Goal: Task Accomplishment & Management: Use online tool/utility

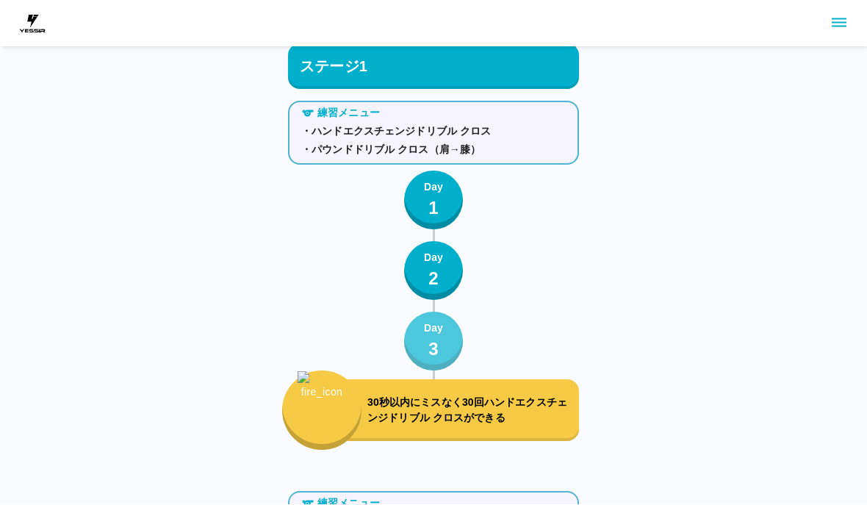
click at [444, 345] on button "Day 3" at bounding box center [433, 341] width 59 height 59
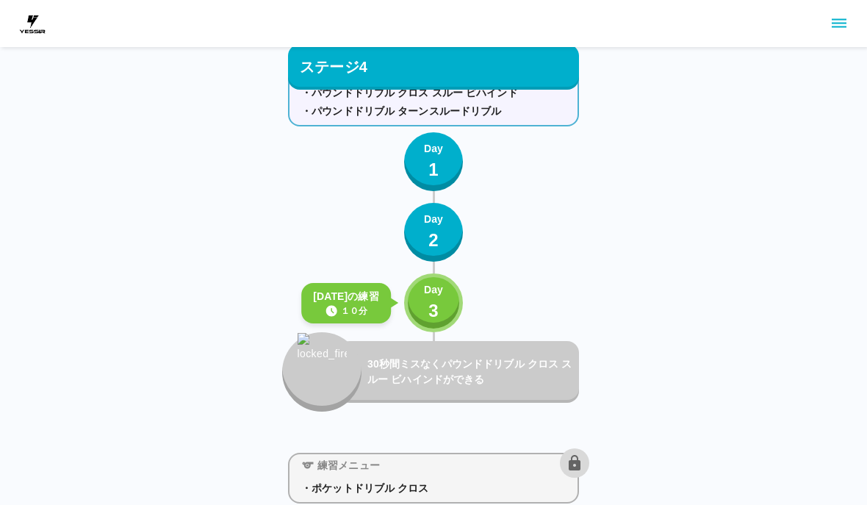
scroll to position [4020, 0]
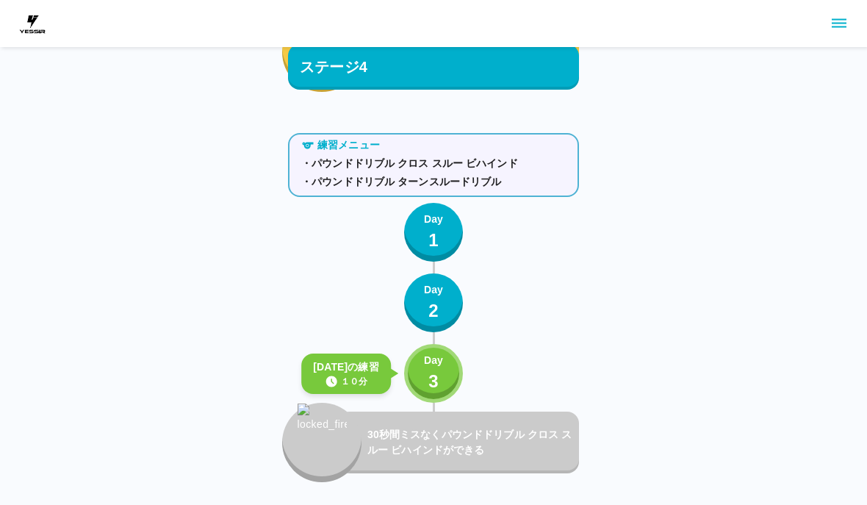
click at [461, 364] on button "Day 3" at bounding box center [433, 373] width 59 height 59
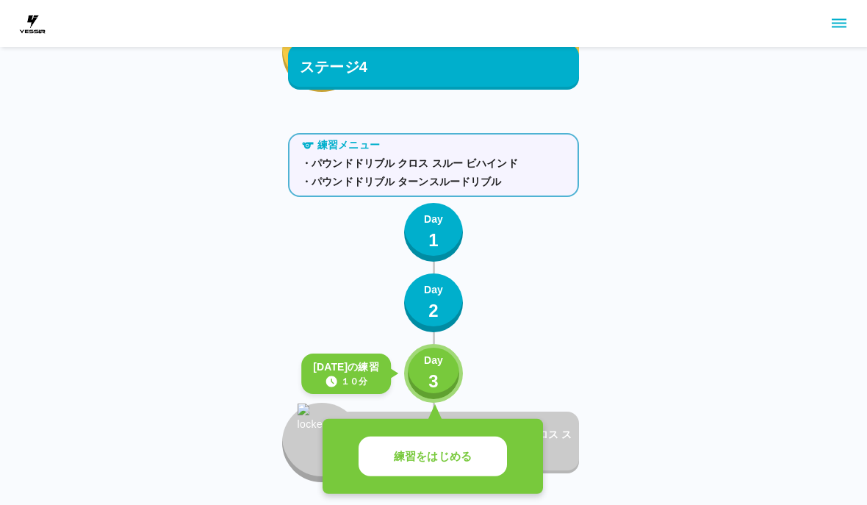
click at [464, 365] on div "練習メニュー ・パウンドドリブル クロス スルー ビハインド ・パウンドドリブル ターンスルードリブル Day 1 Day 2 [DATE]の練習 １０分 D…" at bounding box center [433, 304] width 291 height 355
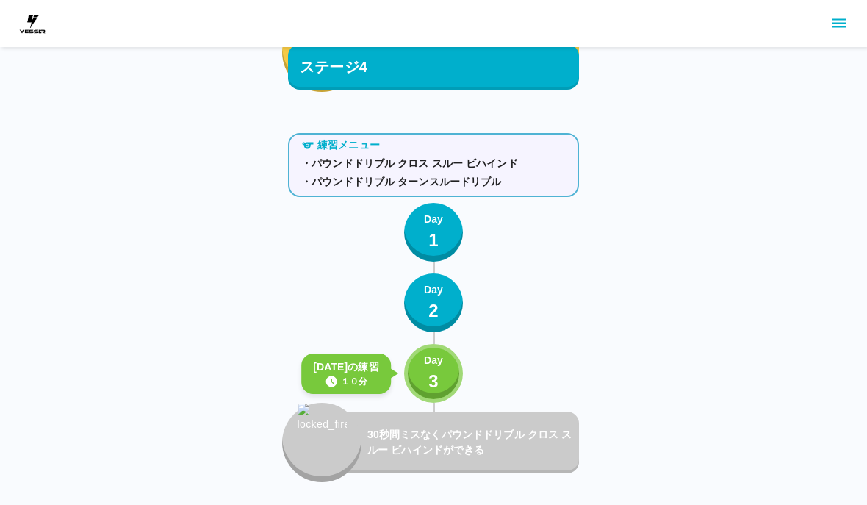
click at [439, 399] on button "Day 3" at bounding box center [433, 373] width 59 height 59
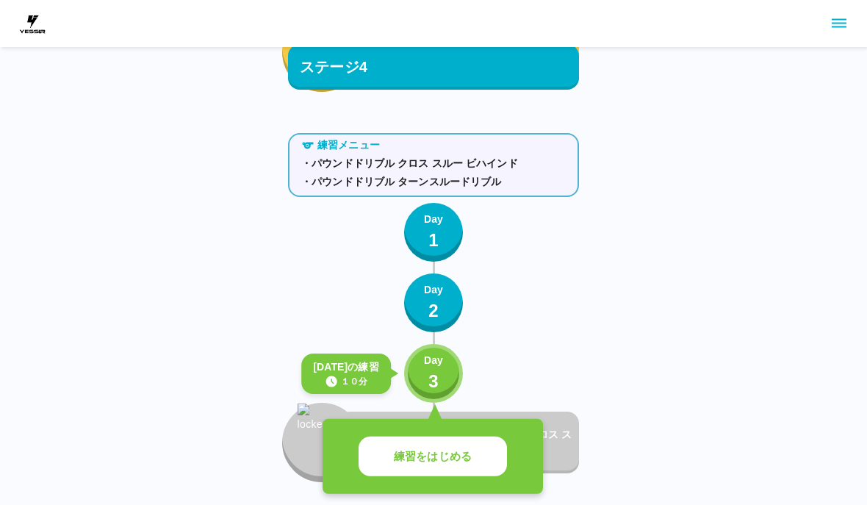
click at [453, 456] on p "練習をはじめる" at bounding box center [433, 456] width 78 height 17
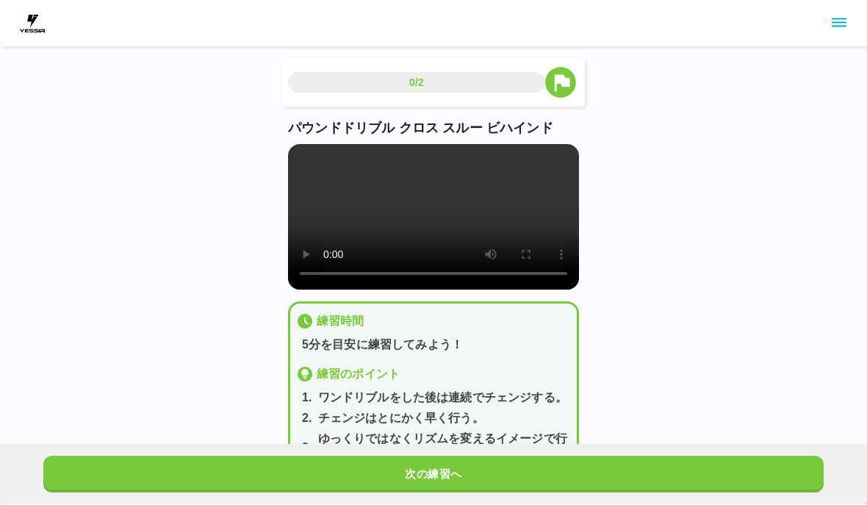
click at [455, 456] on div "次の練習へ" at bounding box center [433, 475] width 867 height 60
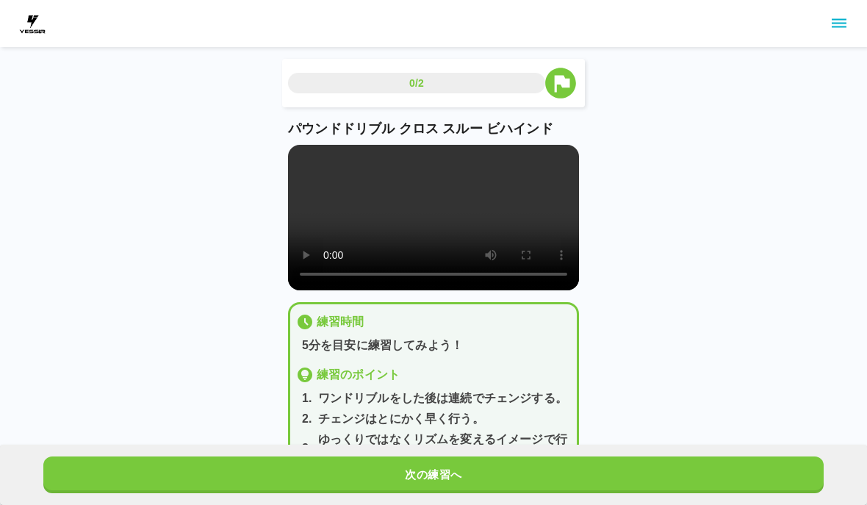
click at [461, 457] on button "次の練習へ" at bounding box center [433, 474] width 780 height 37
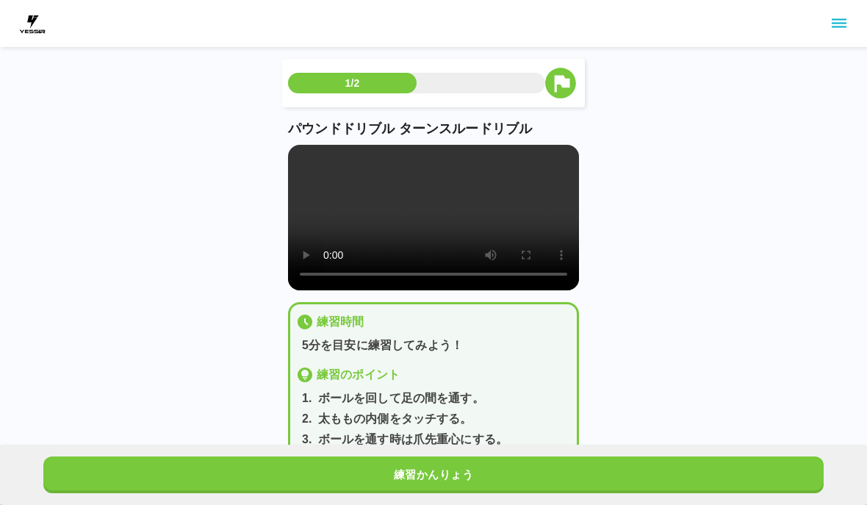
click at [459, 455] on div "練習かんりょう" at bounding box center [433, 475] width 867 height 60
click at [464, 456] on button "練習かんりょう" at bounding box center [433, 474] width 780 height 37
click at [461, 454] on div "練習かんりょう" at bounding box center [433, 475] width 867 height 60
click at [459, 467] on button "次の練習へ" at bounding box center [433, 474] width 780 height 37
click at [458, 467] on button "次の練習へ" at bounding box center [433, 474] width 780 height 37
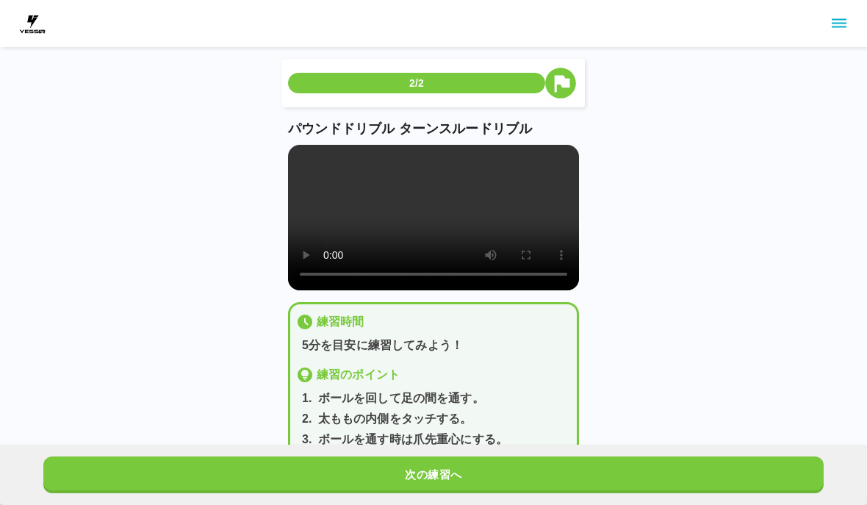
click at [459, 468] on button "次の練習へ" at bounding box center [433, 474] width 780 height 37
click at [461, 470] on button "次の練習へ" at bounding box center [433, 474] width 780 height 37
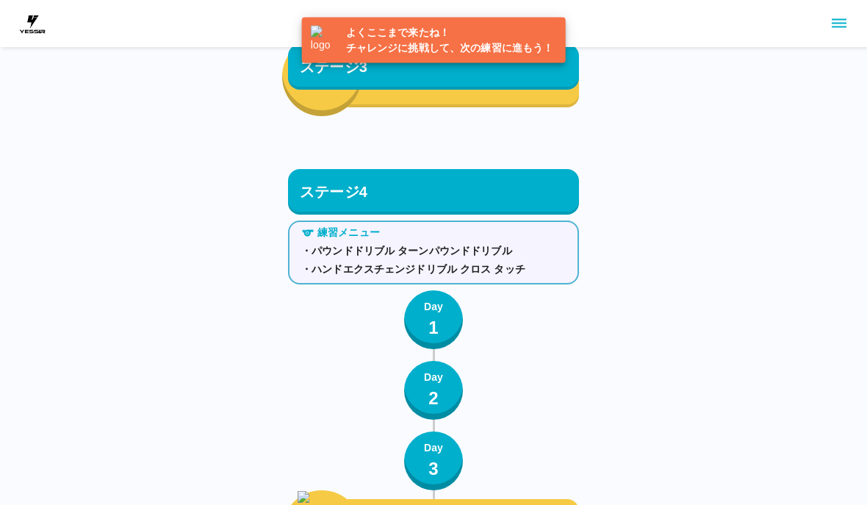
scroll to position [4216, 0]
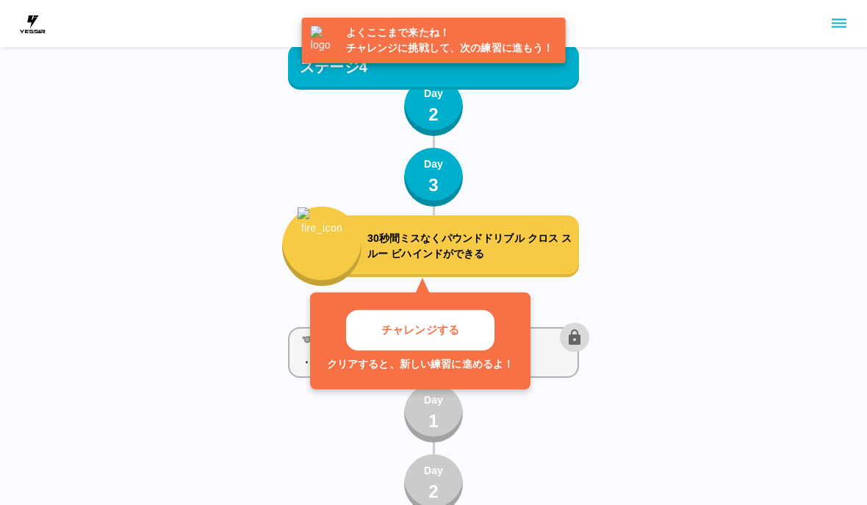
click at [467, 349] on button "チャレンジする" at bounding box center [420, 330] width 148 height 40
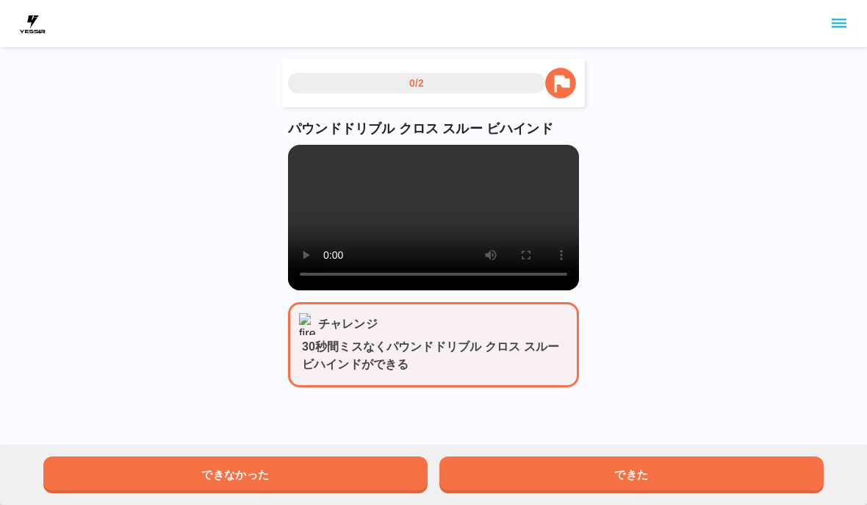
click at [684, 491] on button "できた" at bounding box center [631, 474] width 384 height 37
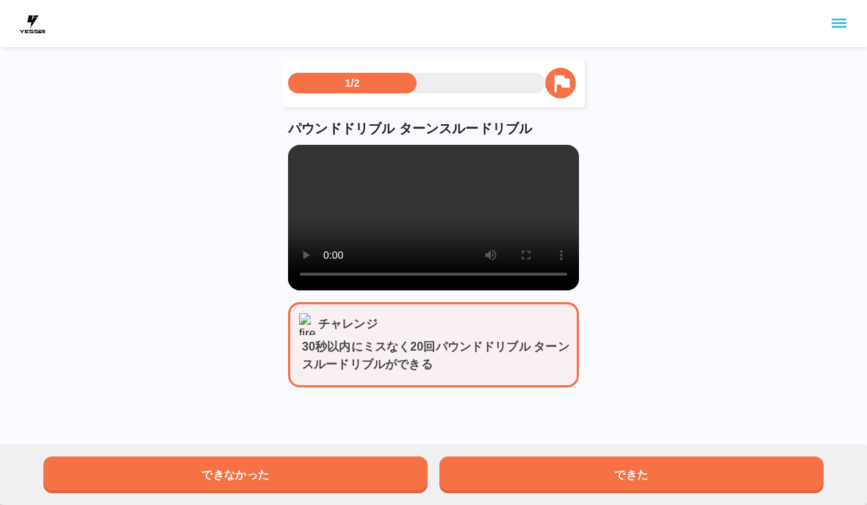
click at [683, 490] on button "できた" at bounding box center [631, 474] width 384 height 37
click at [687, 477] on button "できた" at bounding box center [631, 474] width 384 height 37
click at [687, 476] on button "できた" at bounding box center [631, 474] width 384 height 37
click at [686, 477] on button "できた" at bounding box center [631, 474] width 384 height 37
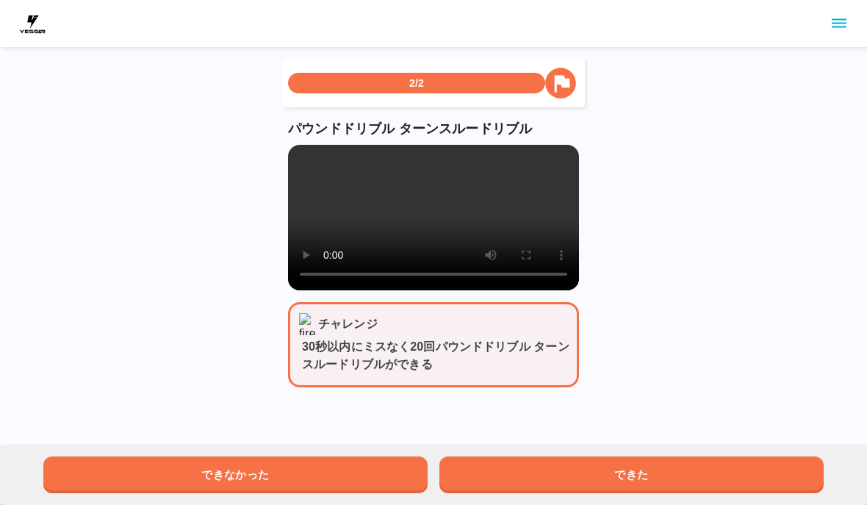
click at [685, 478] on button "できた" at bounding box center [631, 474] width 384 height 37
click at [684, 478] on button "できた" at bounding box center [631, 474] width 384 height 37
click at [686, 478] on button "できた" at bounding box center [631, 474] width 384 height 37
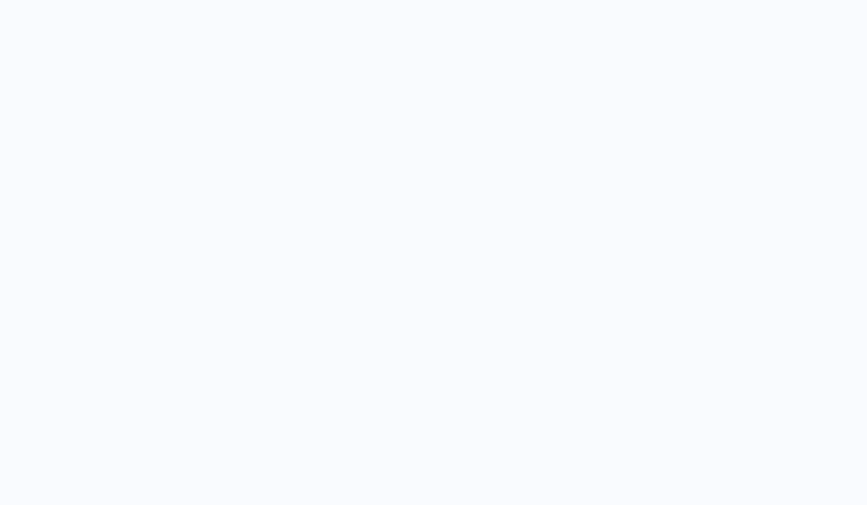
click at [691, 270] on html "スゴイネ！ おめでとう 次の練習にすすもう！ とじる" at bounding box center [433, 135] width 867 height 270
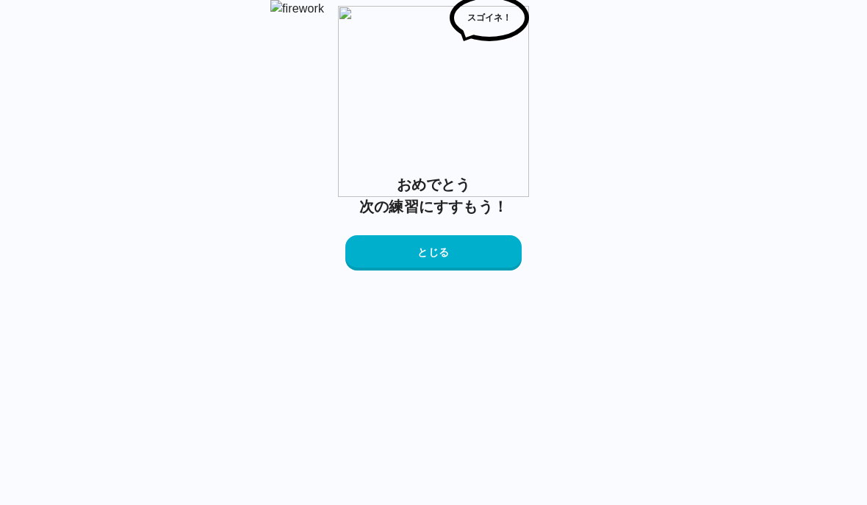
click at [430, 270] on button "とじる" at bounding box center [433, 252] width 176 height 35
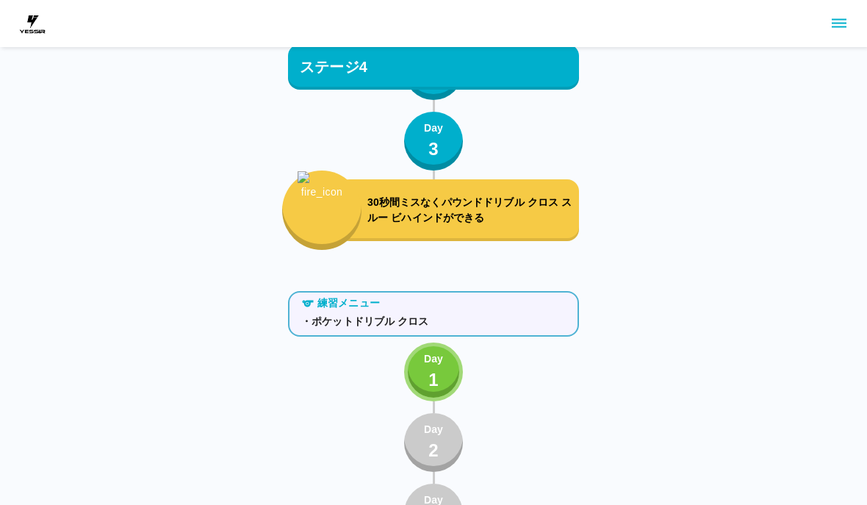
scroll to position [4262, 0]
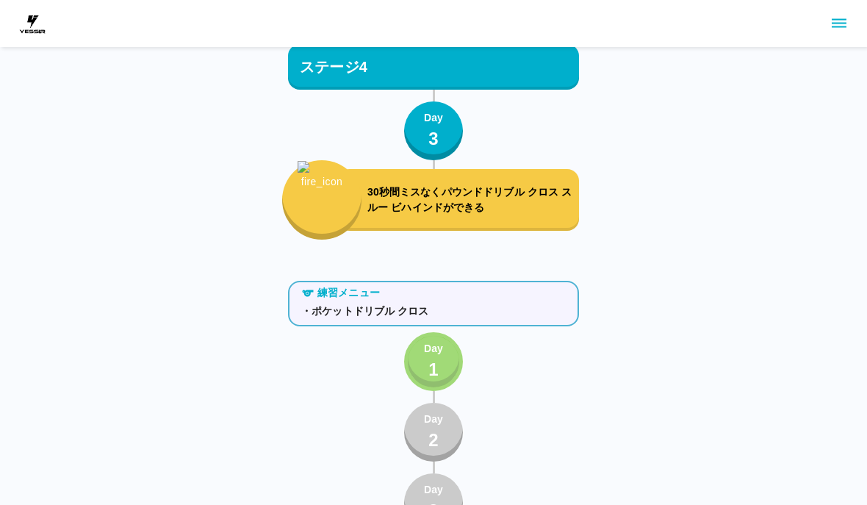
click at [437, 371] on p "1" at bounding box center [433, 369] width 10 height 26
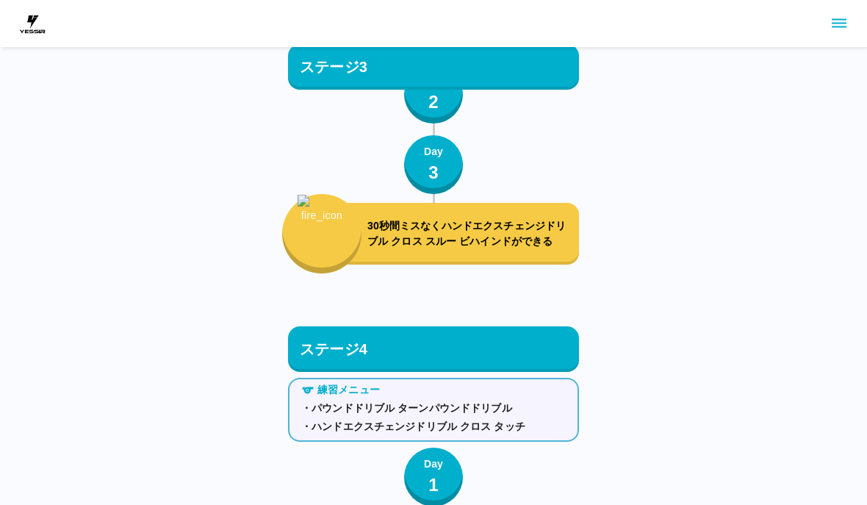
scroll to position [3433, 0]
